Goal: Task Accomplishment & Management: Manage account settings

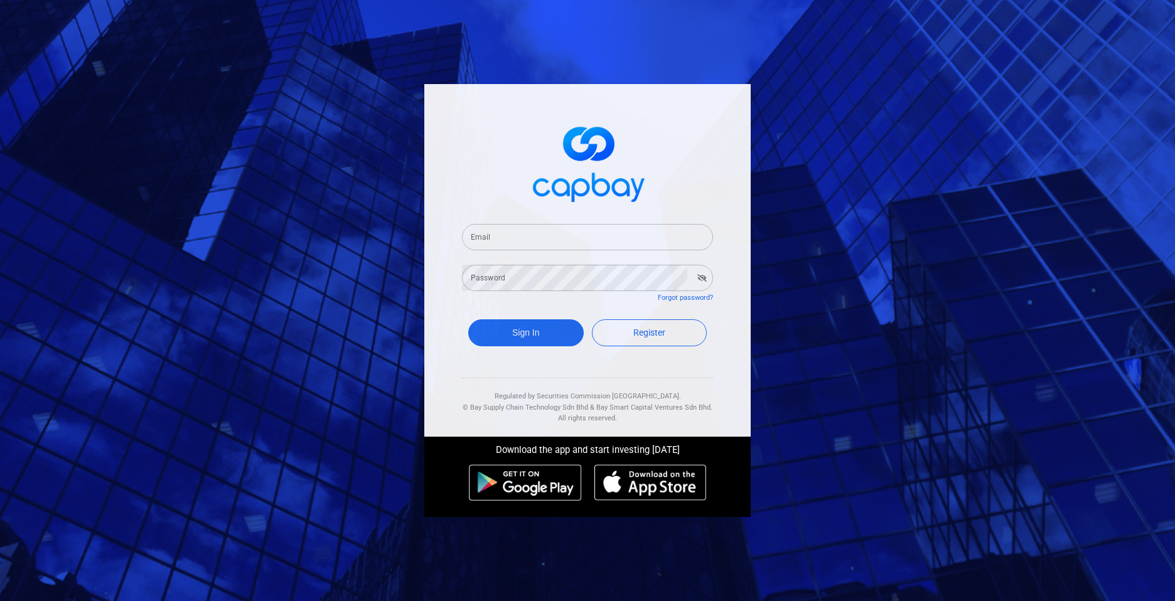
click at [523, 235] on input "Email" at bounding box center [587, 237] width 251 height 26
type input "[EMAIL_ADDRESS][DOMAIN_NAME]"
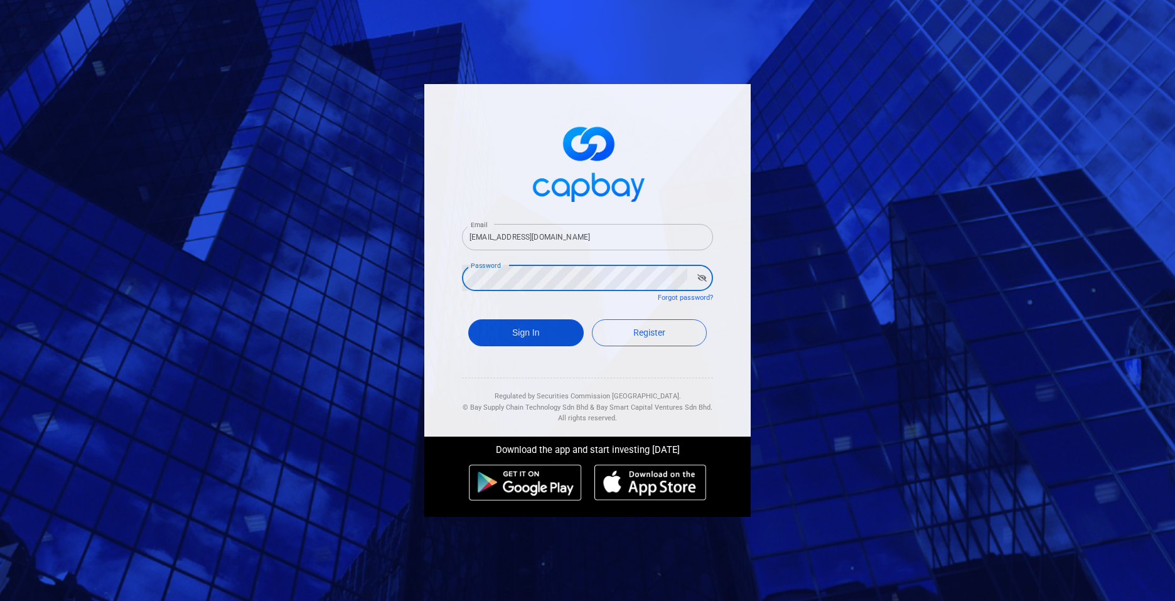
click at [512, 326] on button "Sign In" at bounding box center [526, 333] width 116 height 27
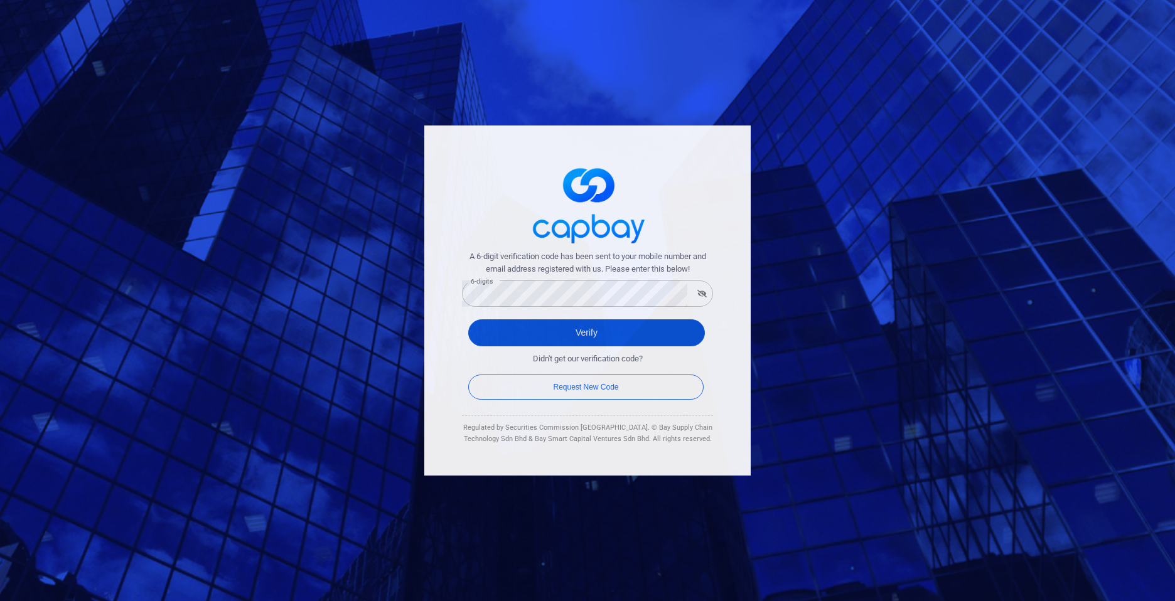
click at [567, 331] on button "Verify" at bounding box center [586, 333] width 237 height 27
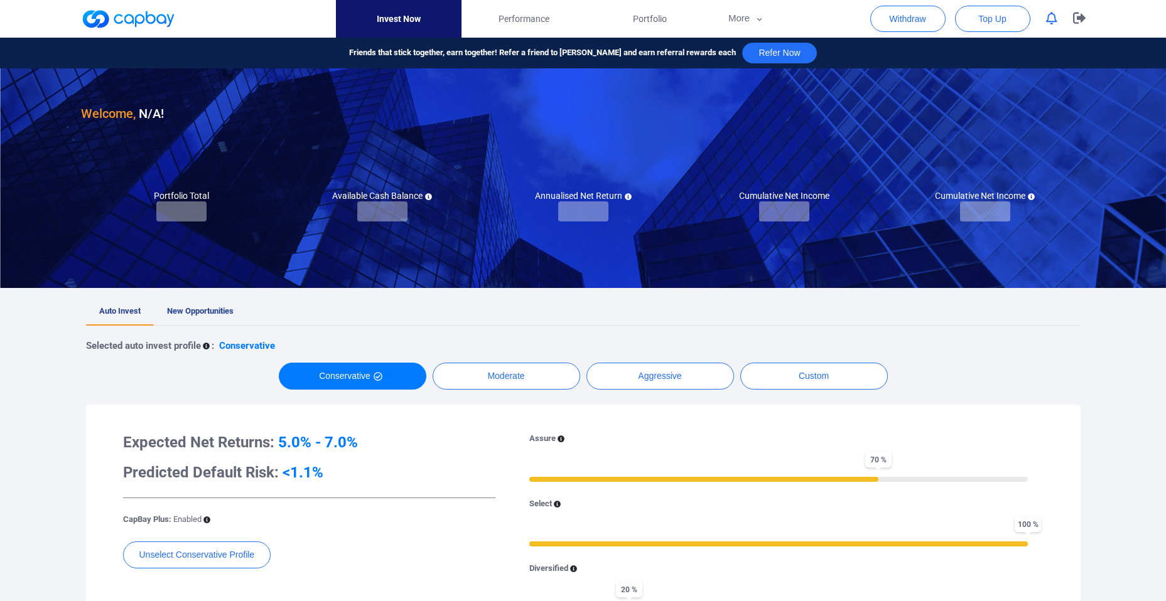
checkbox input "true"
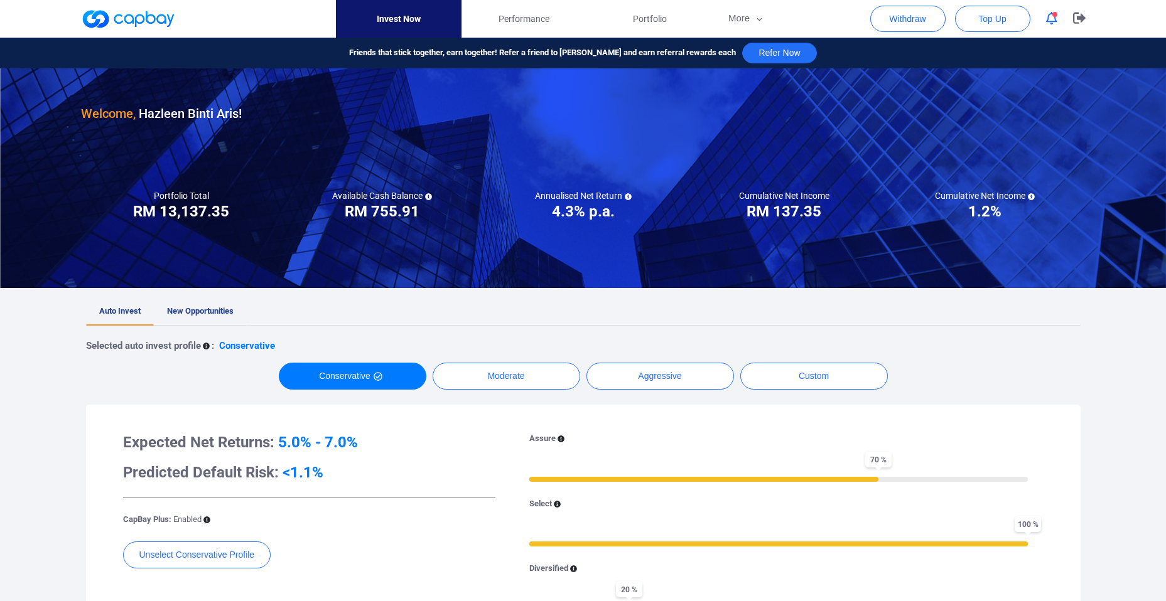
click at [223, 310] on span "New Opportunities" at bounding box center [200, 310] width 67 height 9
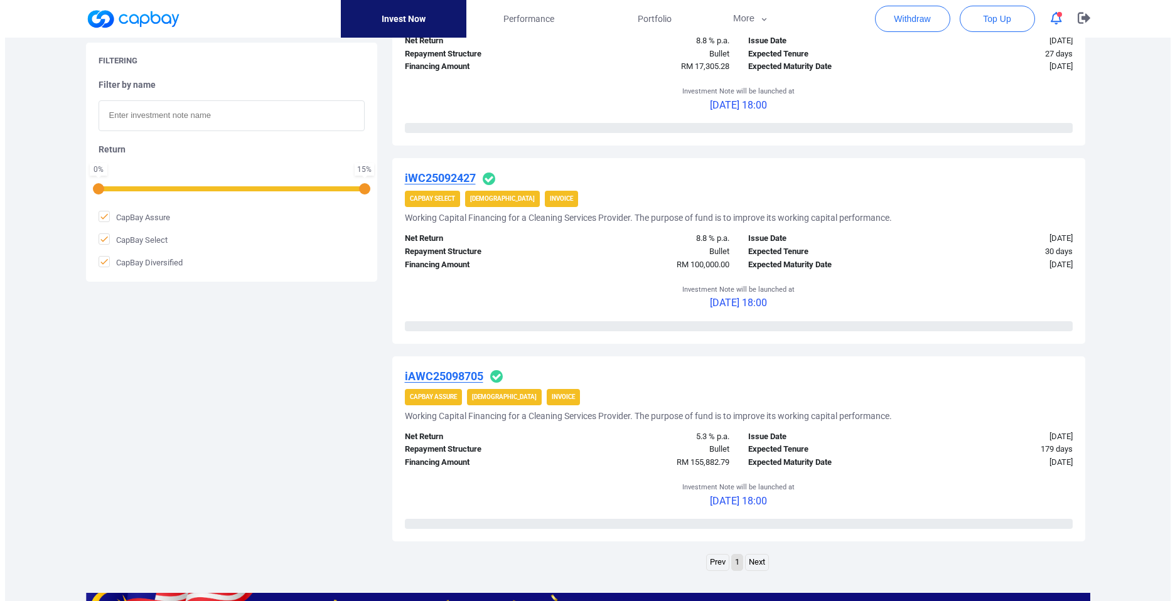
scroll to position [632, 0]
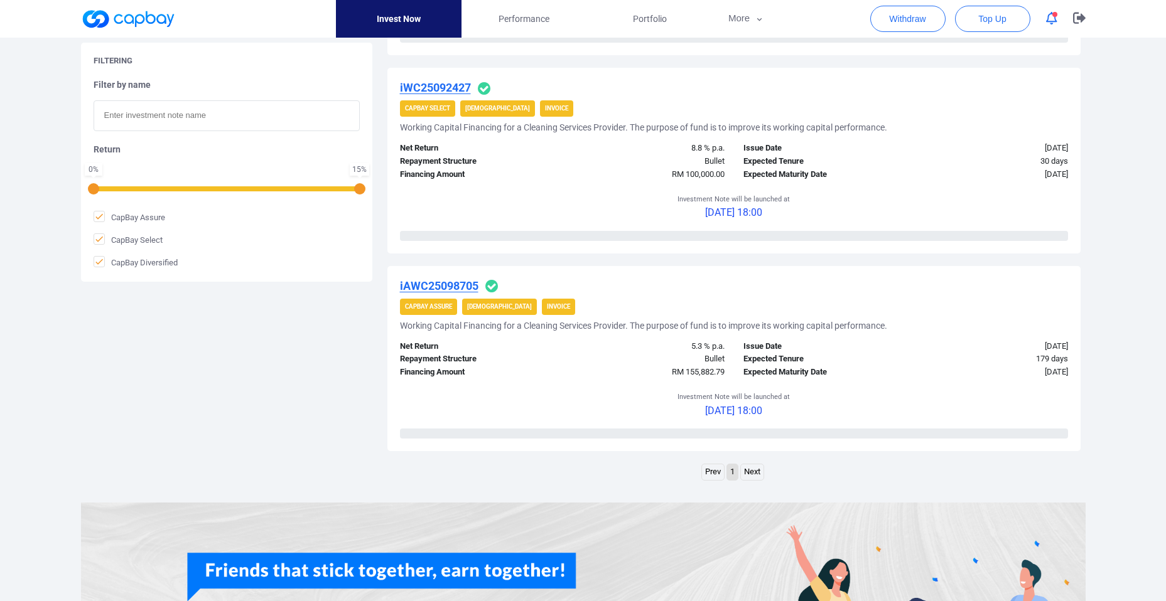
click at [428, 283] on u "iAWC25098705" at bounding box center [439, 285] width 78 height 13
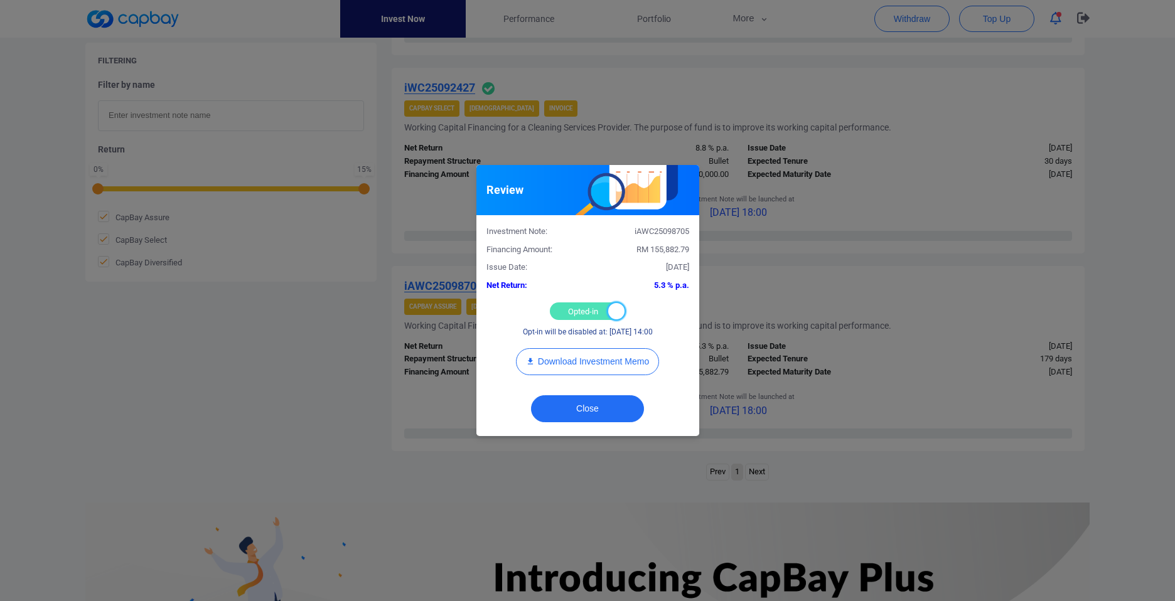
click at [622, 318] on div at bounding box center [616, 311] width 16 height 16
checkbox input "false"
click at [602, 409] on button "Close" at bounding box center [587, 409] width 113 height 27
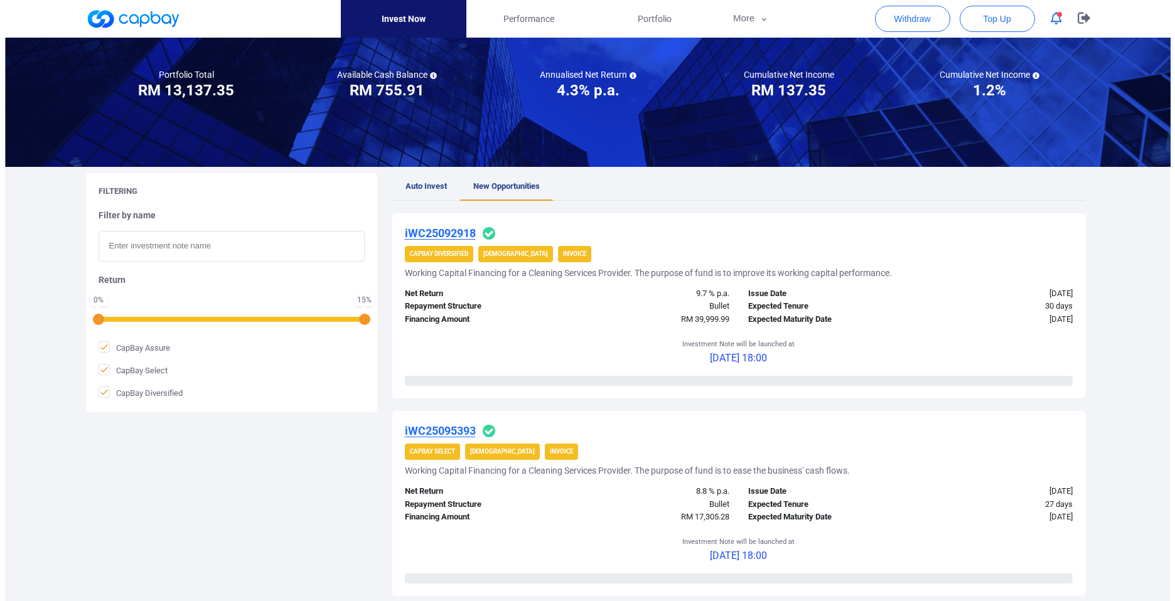
scroll to position [0, 0]
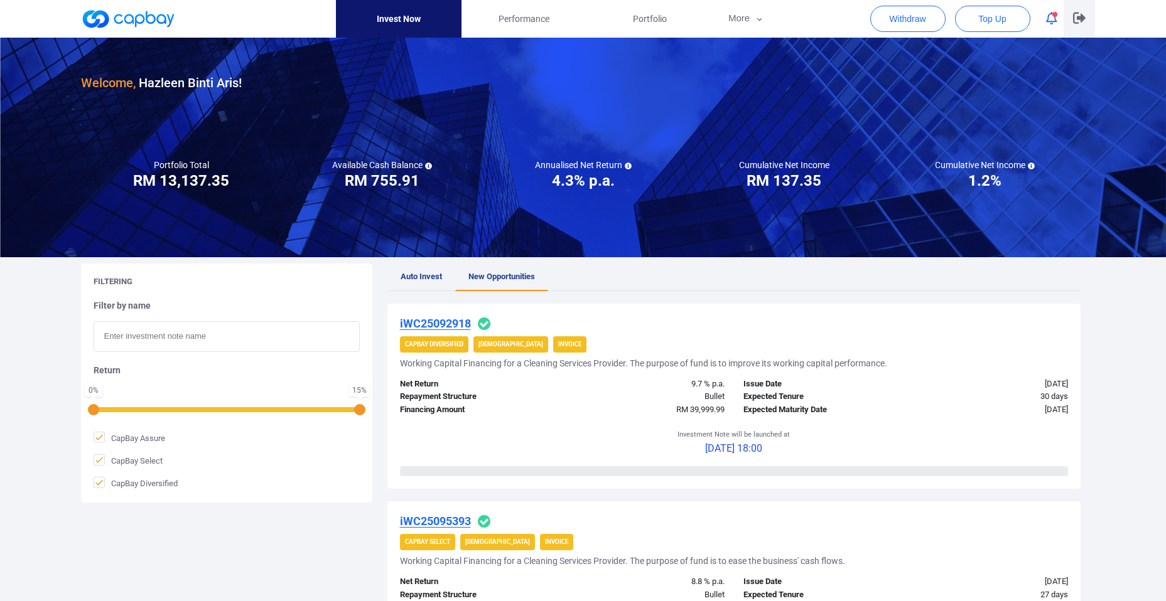
click at [1073, 21] on icon "button" at bounding box center [1079, 18] width 13 height 12
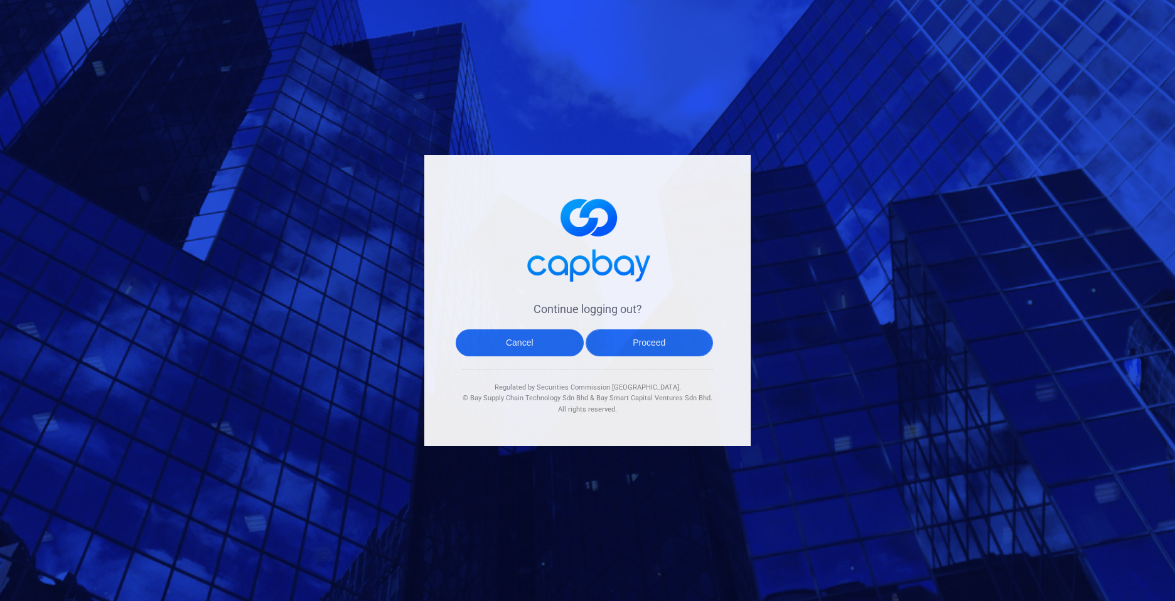
click at [642, 343] on button "Proceed" at bounding box center [650, 343] width 128 height 27
